Goal: Use online tool/utility: Utilize a website feature to perform a specific function

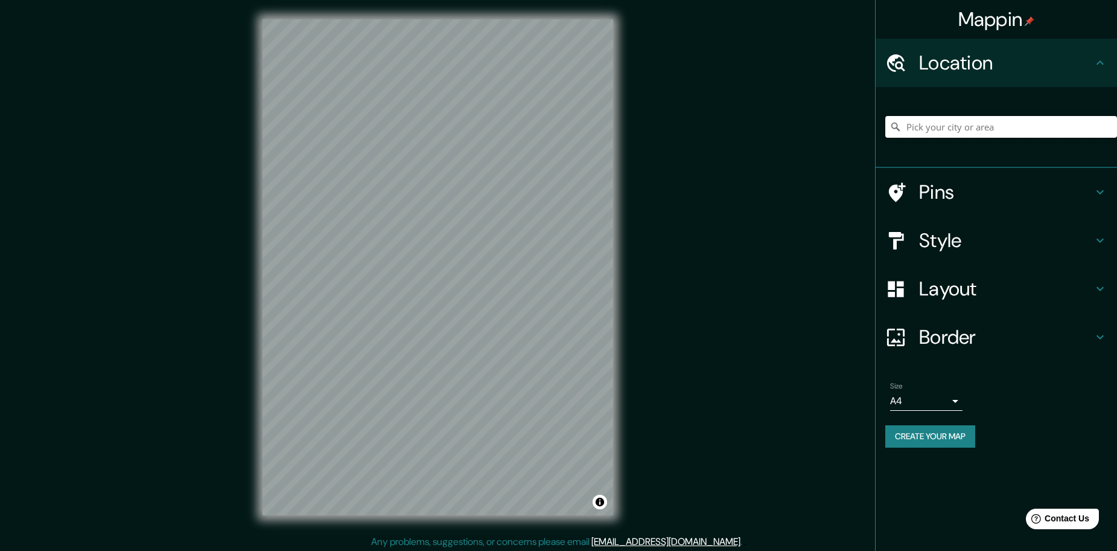
click at [947, 130] on input "Pick your city or area" at bounding box center [1002, 127] width 232 height 22
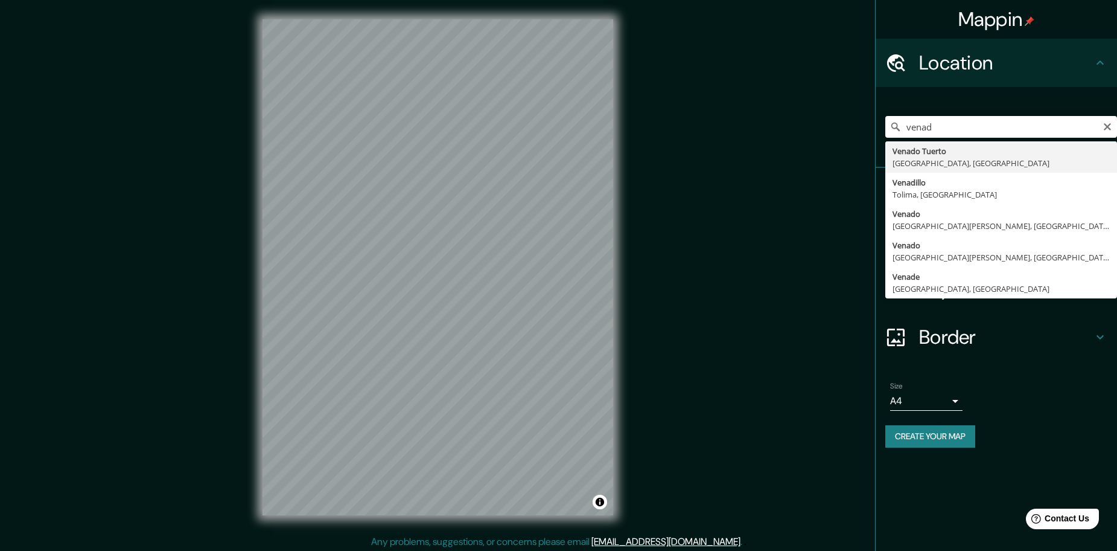
type input "Venado Tuerto, [GEOGRAPHIC_DATA], [GEOGRAPHIC_DATA]"
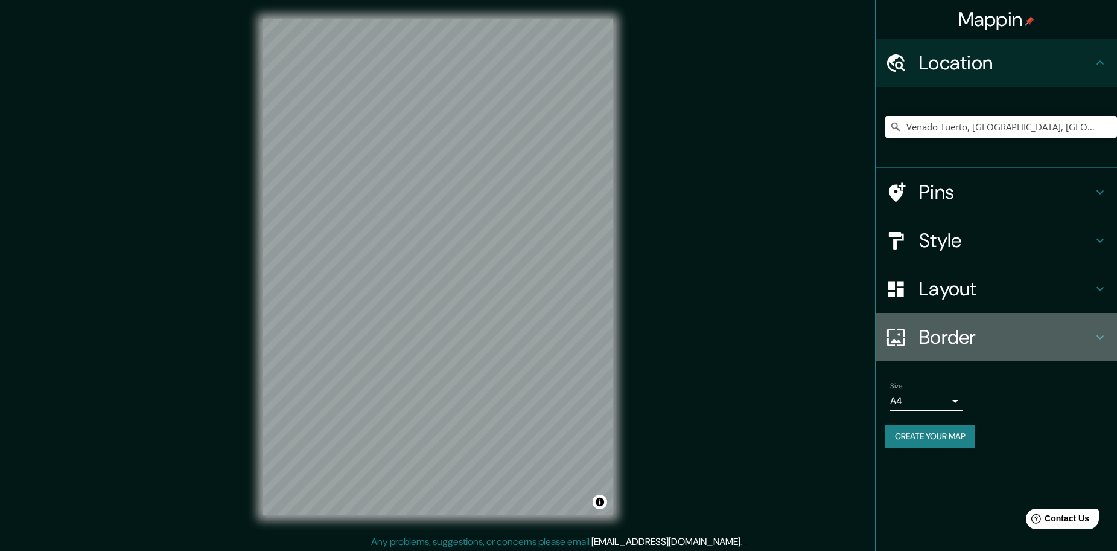
click at [936, 335] on h4 "Border" at bounding box center [1006, 337] width 174 height 24
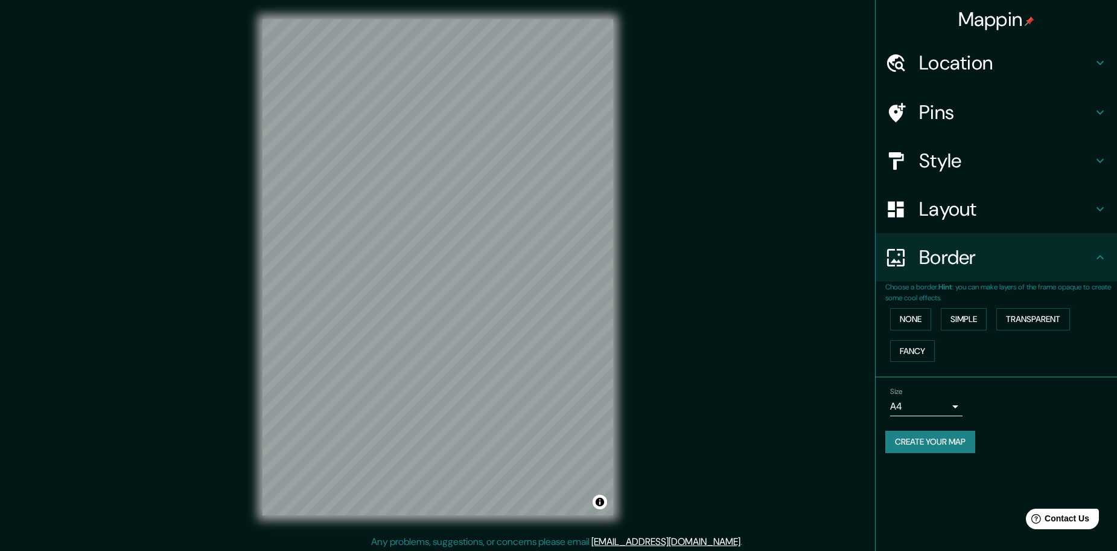
click at [961, 166] on h4 "Style" at bounding box center [1006, 161] width 174 height 24
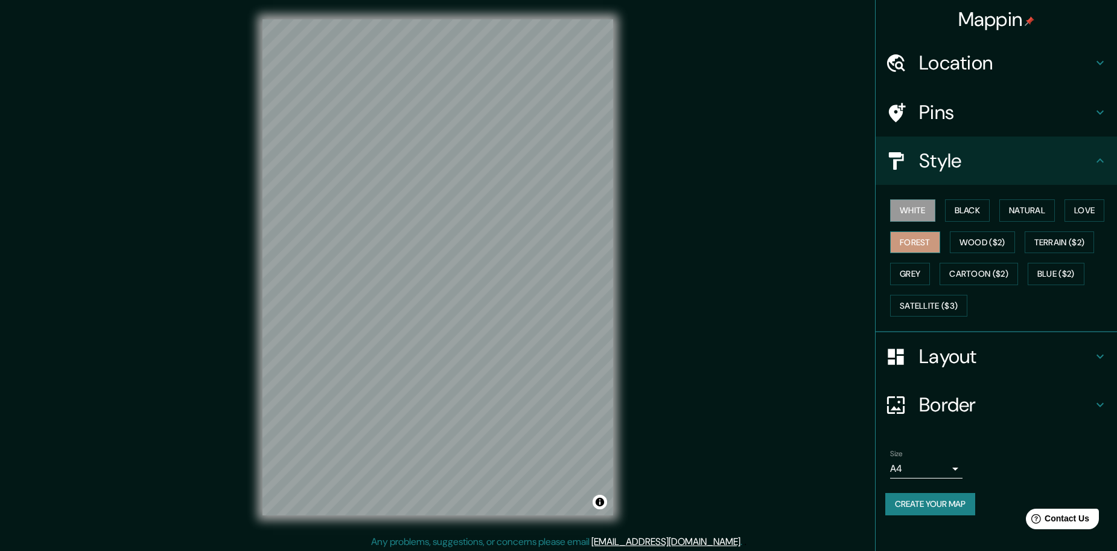
click at [927, 233] on button "Forest" at bounding box center [915, 242] width 50 height 22
click at [908, 503] on button "Create your map" at bounding box center [931, 504] width 90 height 22
click at [1075, 516] on span "Contact Us" at bounding box center [1067, 518] width 46 height 10
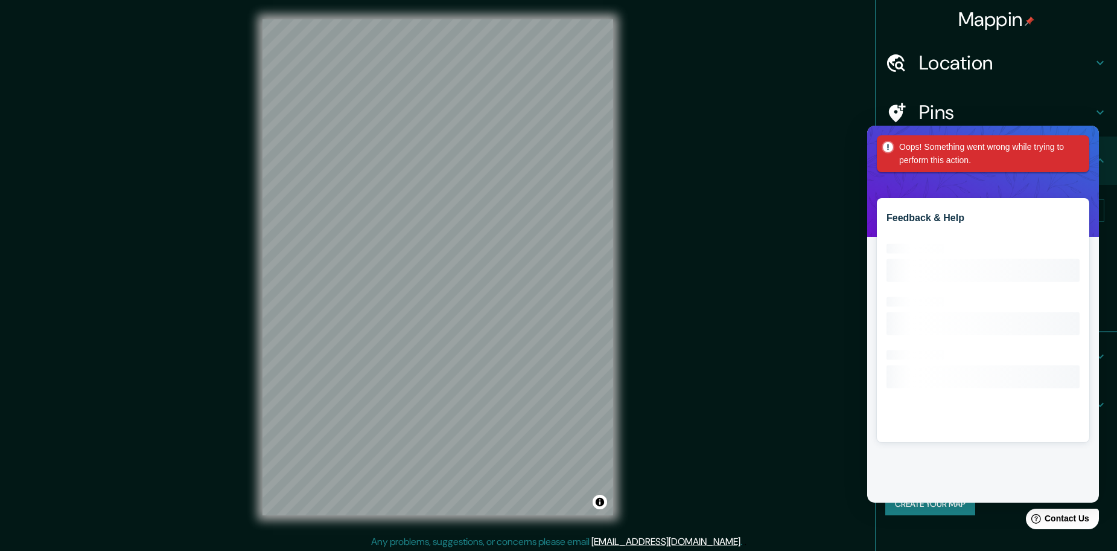
click at [812, 361] on div "Mappin Location Venado Tuerto, [GEOGRAPHIC_DATA], [GEOGRAPHIC_DATA] Pins Style …" at bounding box center [558, 277] width 1117 height 554
